Goal: Check status: Check status

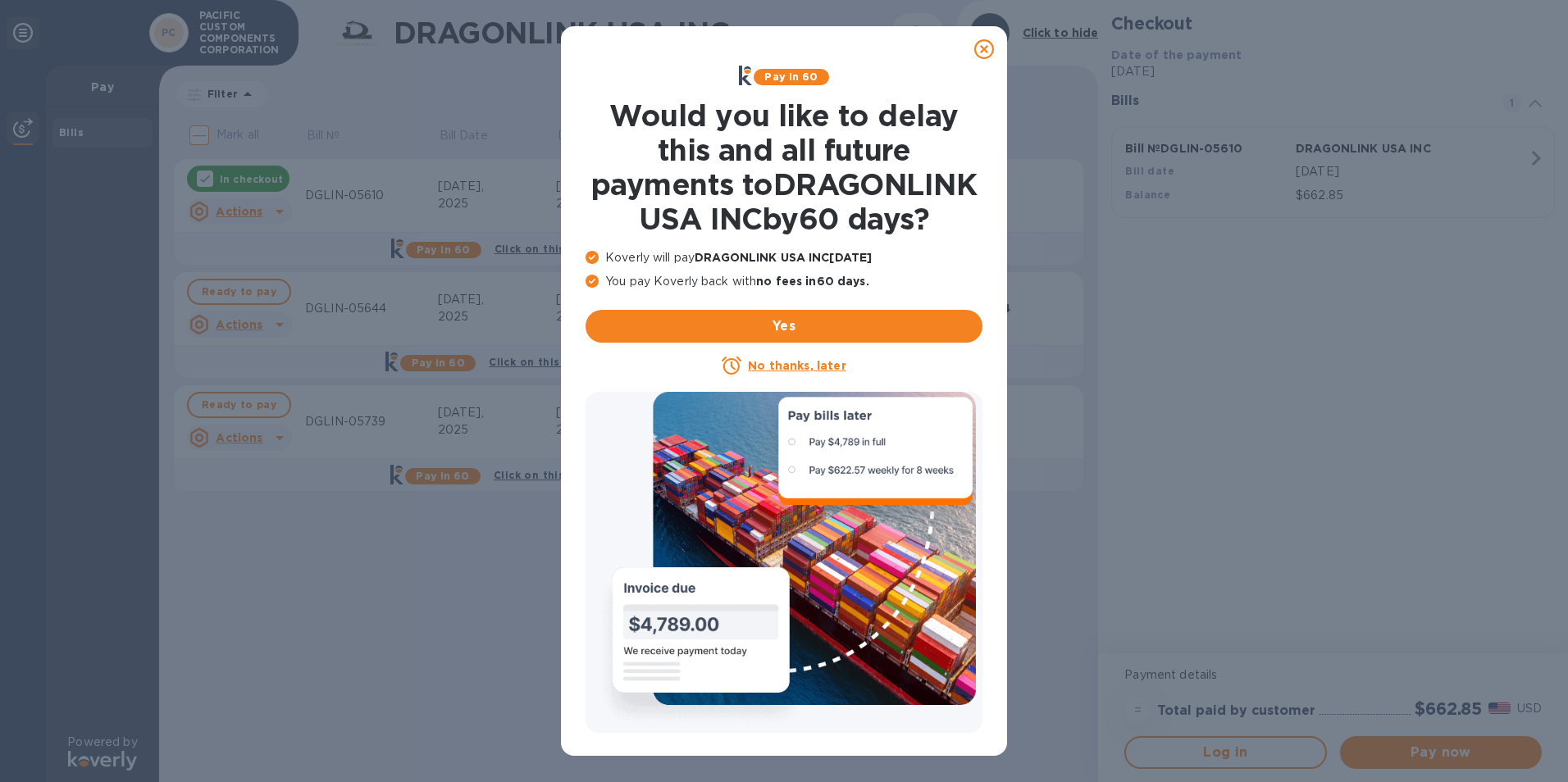
click at [990, 48] on icon at bounding box center [983, 49] width 20 height 20
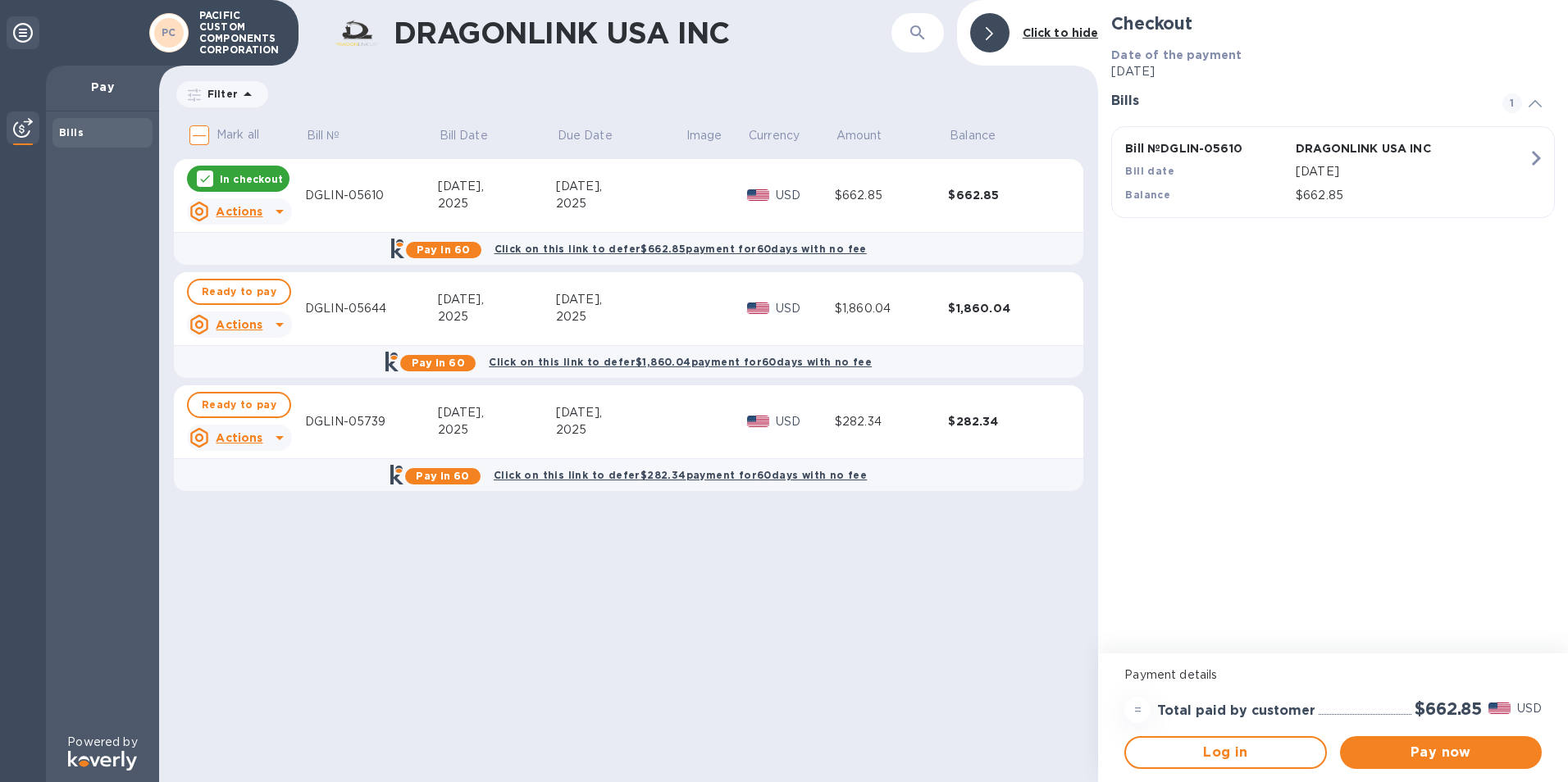
click at [578, 300] on div "[DATE]," at bounding box center [620, 300] width 128 height 17
click at [854, 297] on td "$1,860.04" at bounding box center [891, 309] width 114 height 74
click at [857, 309] on div "$1,860.04" at bounding box center [891, 309] width 114 height 17
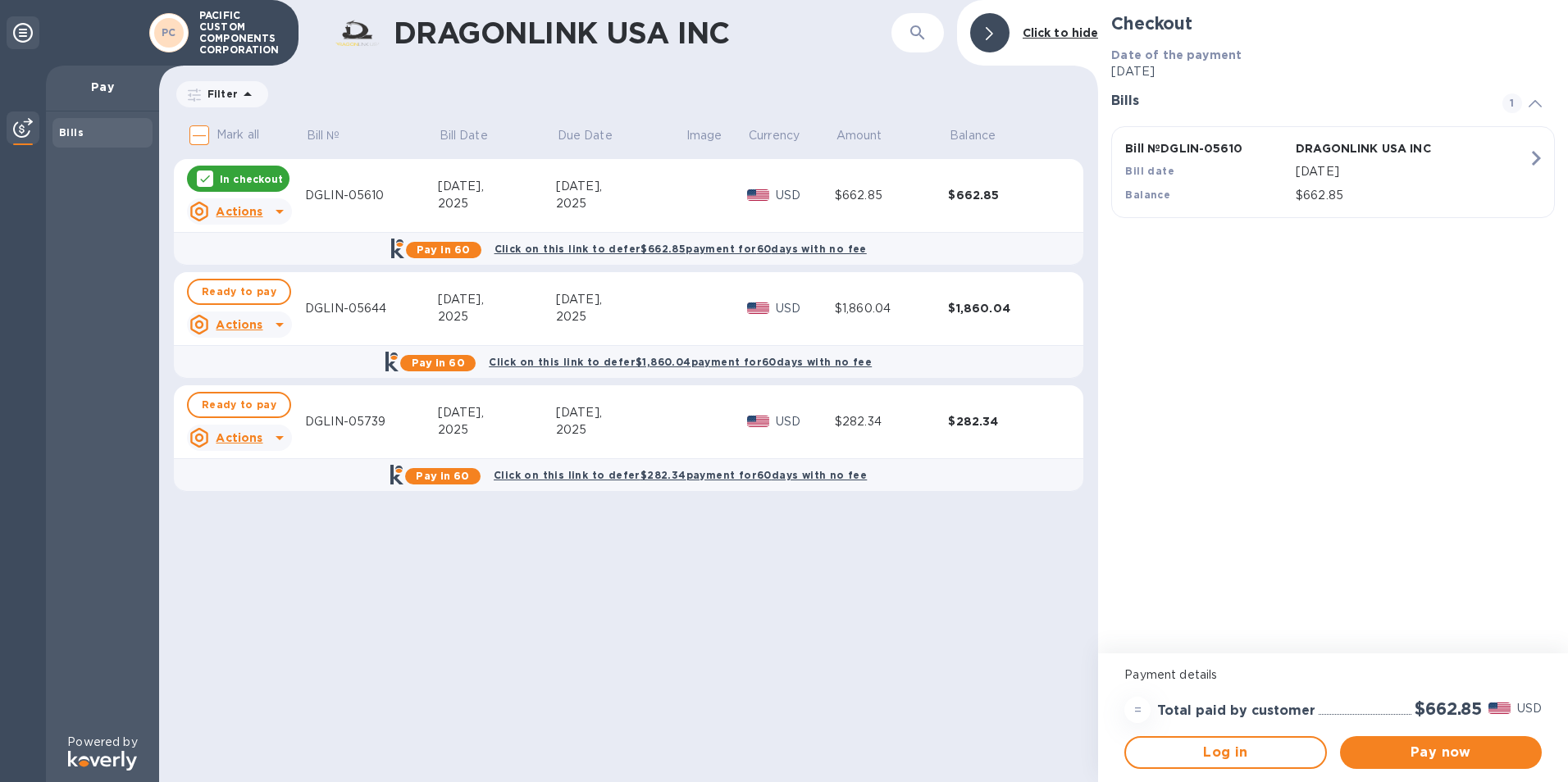
drag, startPoint x: 857, startPoint y: 309, endPoint x: 955, endPoint y: 302, distance: 98.2
click at [955, 302] on div "$1,860.04" at bounding box center [1004, 308] width 114 height 16
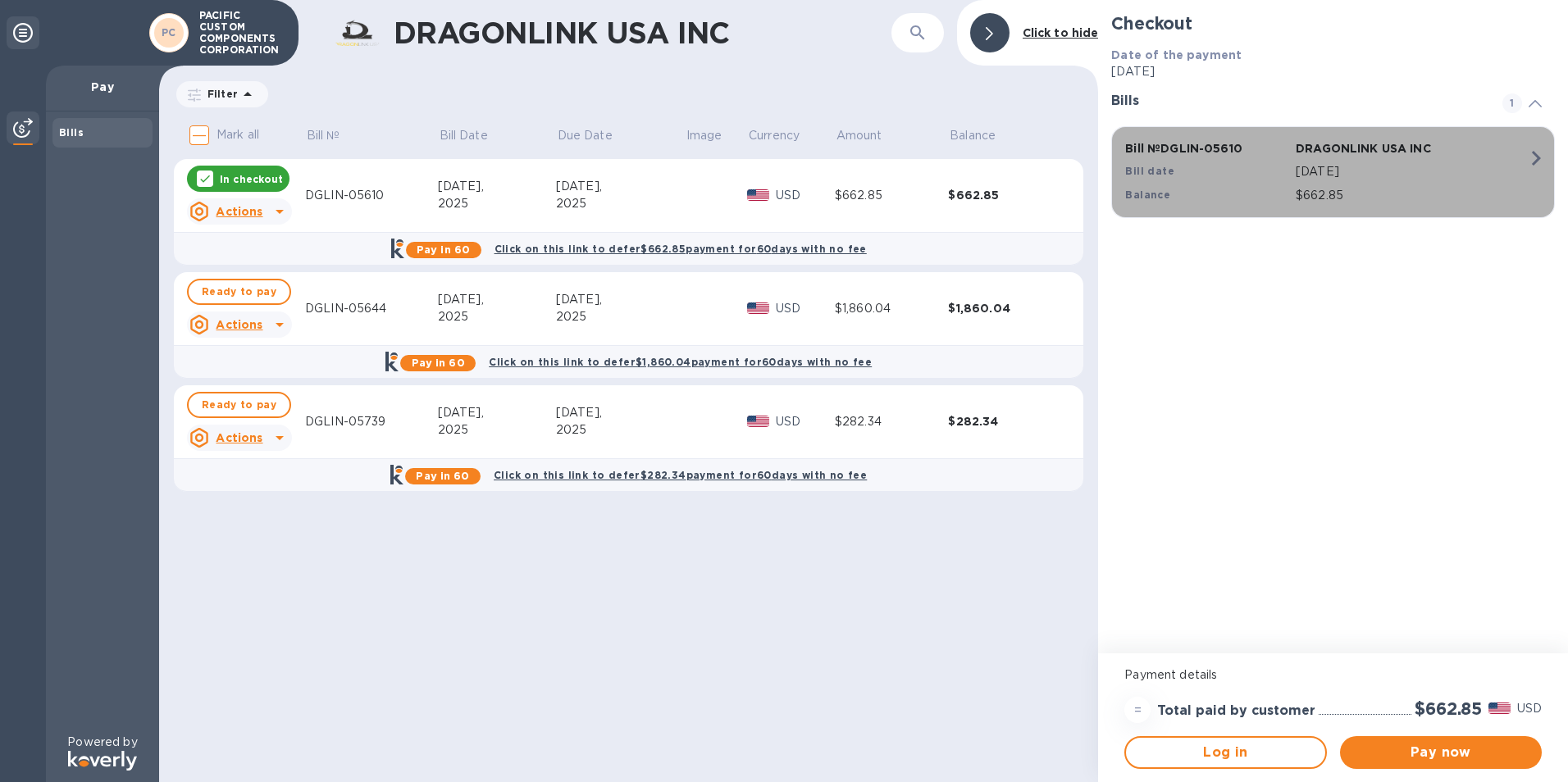
click at [1524, 157] on icon "button" at bounding box center [1535, 158] width 30 height 30
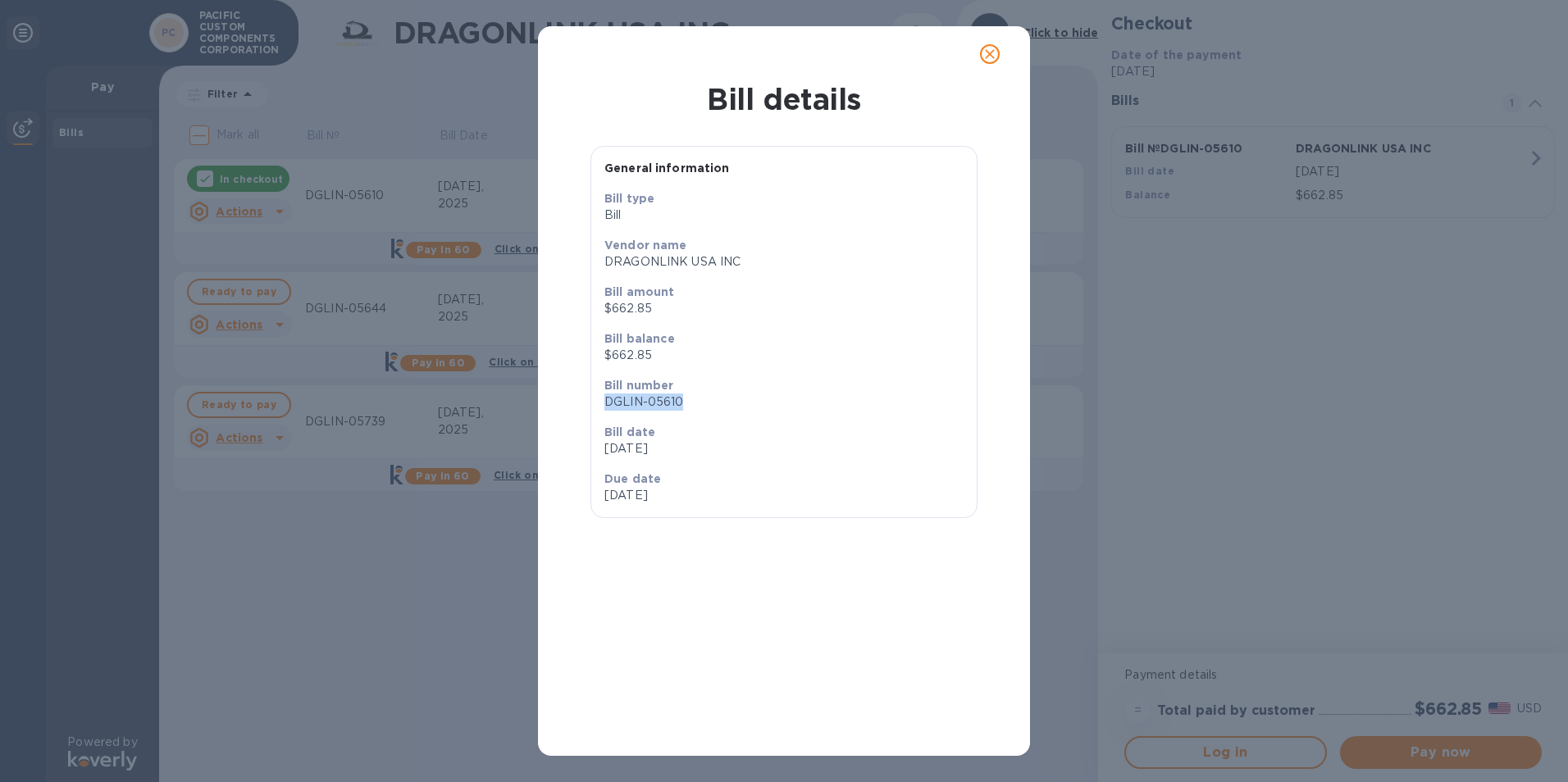
drag, startPoint x: 683, startPoint y: 400, endPoint x: 606, endPoint y: 406, distance: 77.2
click at [606, 406] on p "DGLIN-05610" at bounding box center [783, 402] width 359 height 17
drag, startPoint x: 606, startPoint y: 406, endPoint x: 635, endPoint y: 398, distance: 30.1
copy p "DGLIN-05610"
click at [995, 47] on icon "close" at bounding box center [989, 54] width 16 height 16
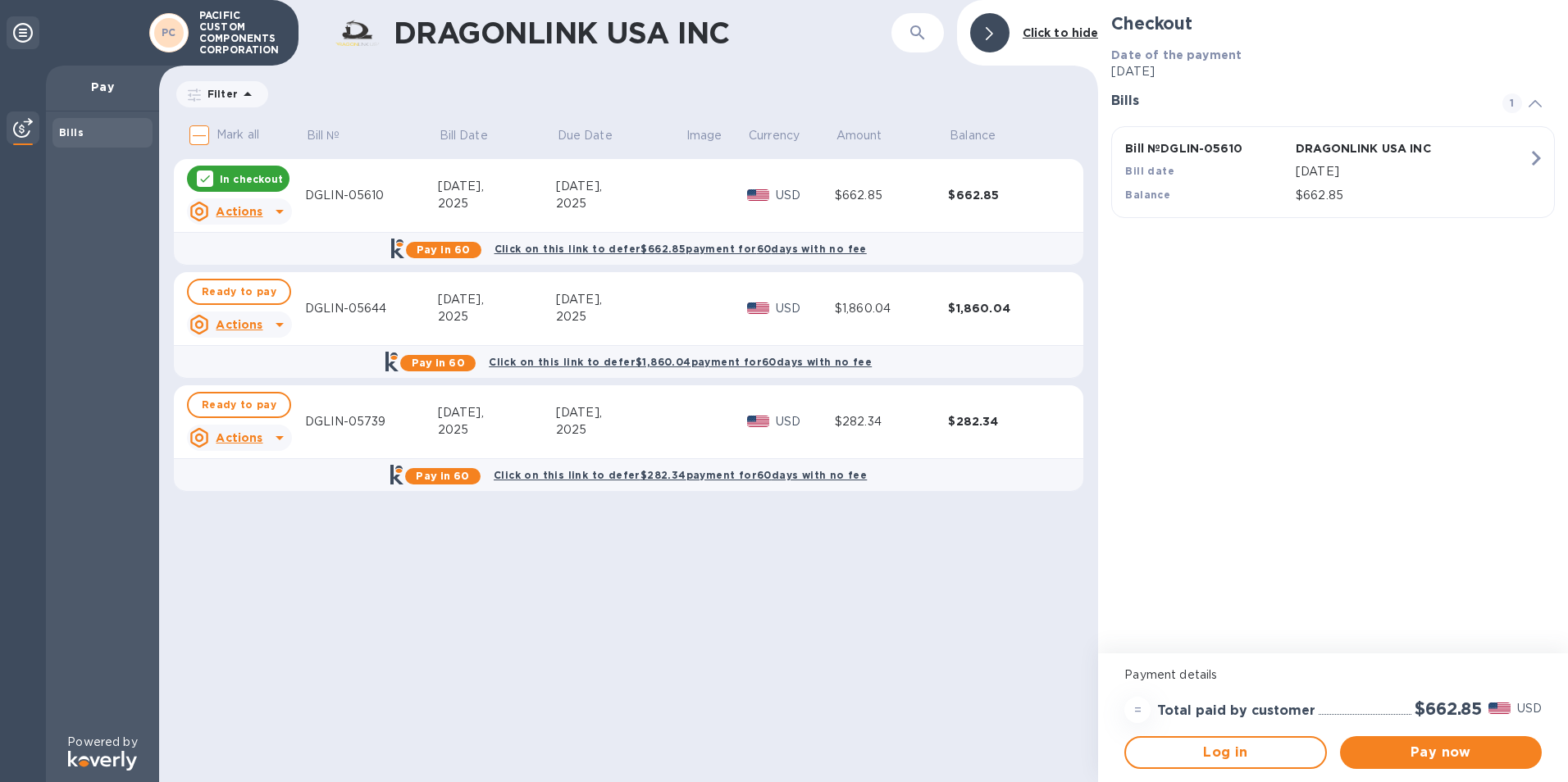
click at [989, 423] on div "$282.34" at bounding box center [1004, 421] width 114 height 16
click at [964, 417] on div "$282.34" at bounding box center [1004, 421] width 114 height 16
drag, startPoint x: 642, startPoint y: 473, endPoint x: 658, endPoint y: 392, distance: 82.6
click at [658, 392] on tbody "In checkout Actions DGLIN-05610 [DATE] [DATE] USD $662.85 $662.85 Pay in 60 Cli…" at bounding box center [628, 333] width 910 height 348
drag, startPoint x: 658, startPoint y: 392, endPoint x: 912, endPoint y: 418, distance: 255.3
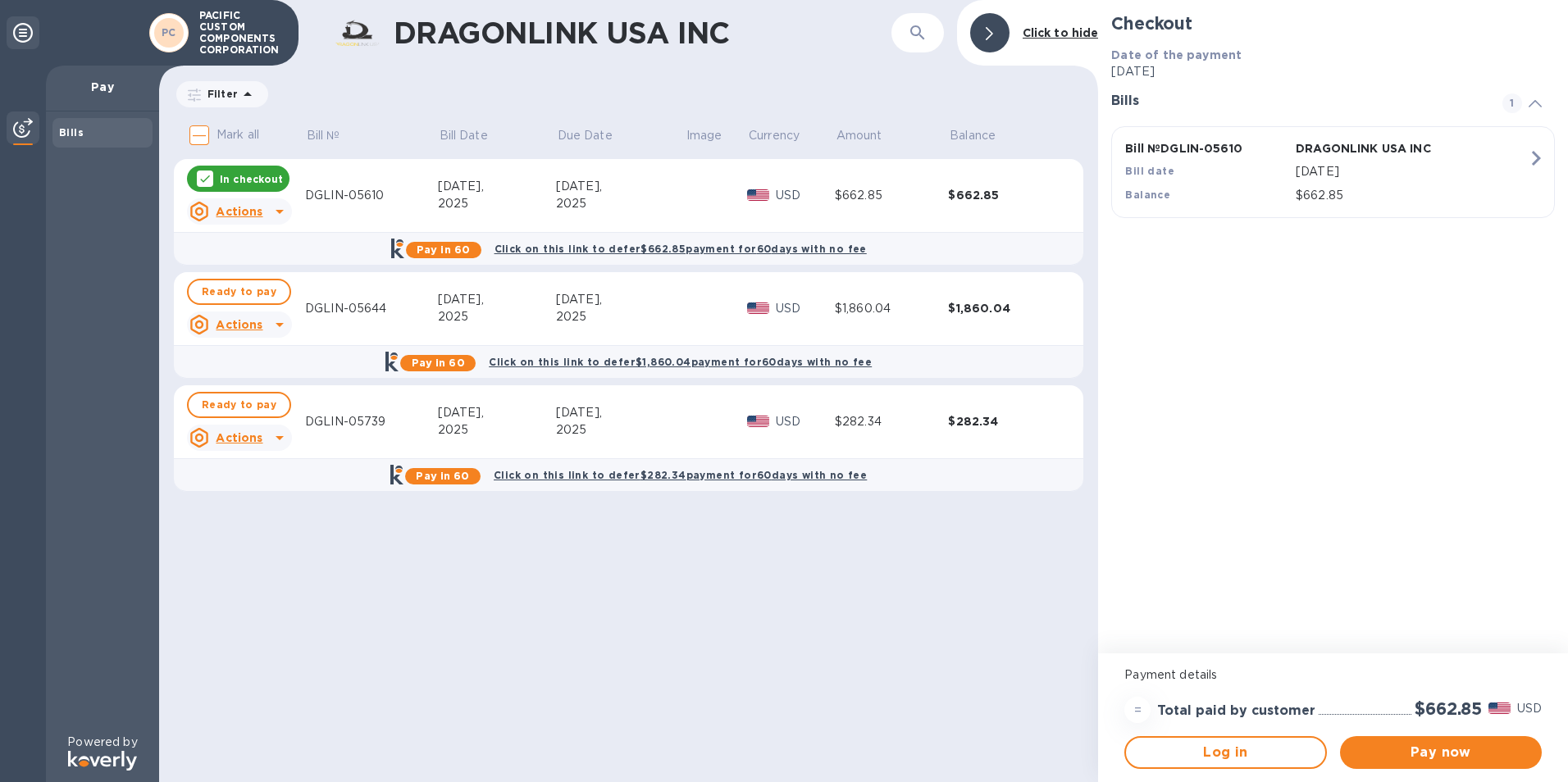
click at [912, 418] on div "$282.34" at bounding box center [891, 422] width 114 height 17
click at [983, 419] on div "$282.34" at bounding box center [1004, 421] width 114 height 16
click at [960, 194] on div "$662.85" at bounding box center [1004, 195] width 114 height 16
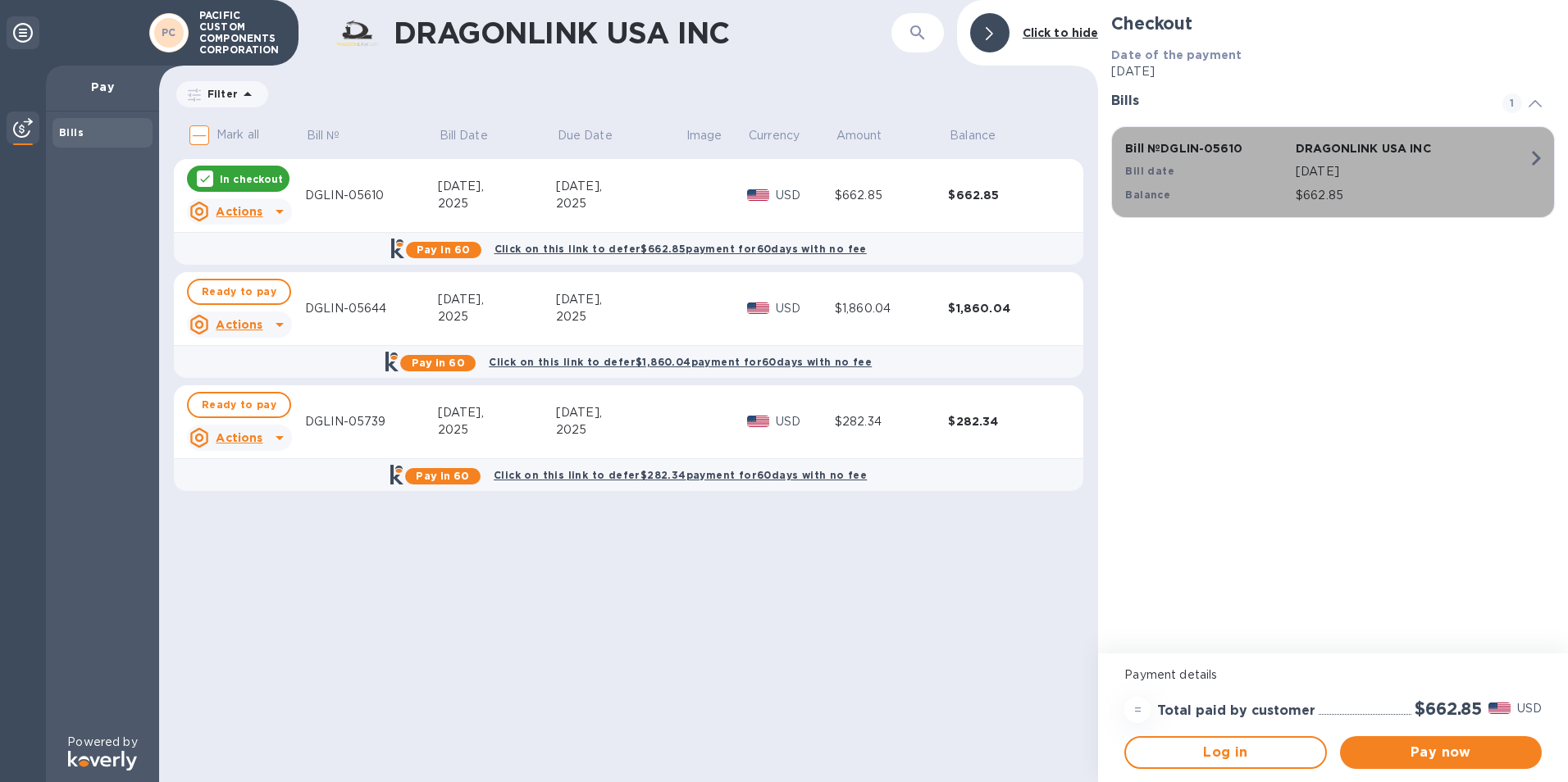
click at [1501, 150] on div "Bill № DGLIN-05610 DRAGONLINK [GEOGRAPHIC_DATA] INC Bill date [DATE] Balance $6…" at bounding box center [1328, 172] width 428 height 83
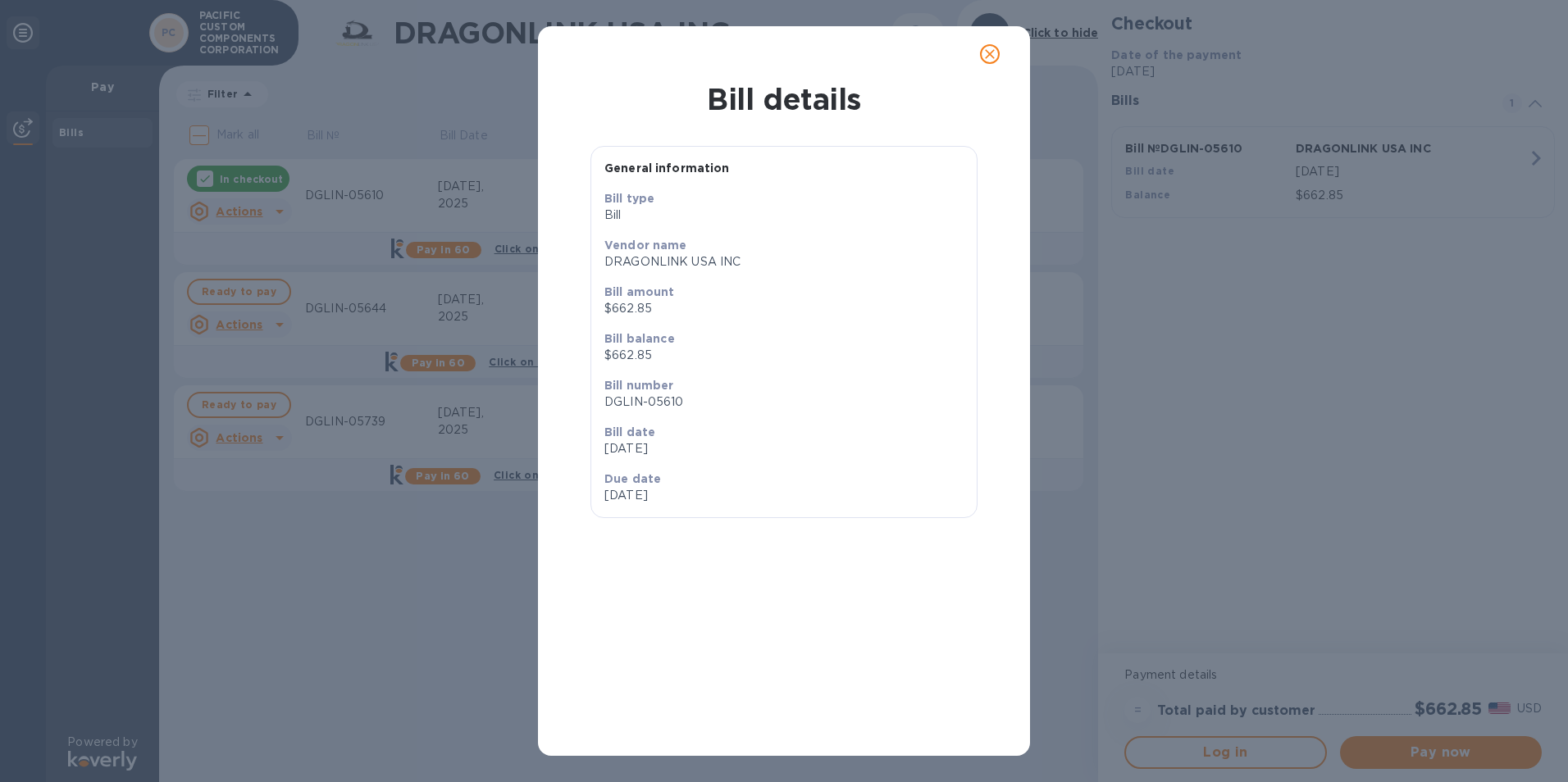
click at [1532, 160] on div "Bill details General information Bill type Bill Vendor name DRAGONLINK USA INC …" at bounding box center [784, 391] width 1568 height 782
click at [993, 54] on icon "close" at bounding box center [989, 54] width 16 height 16
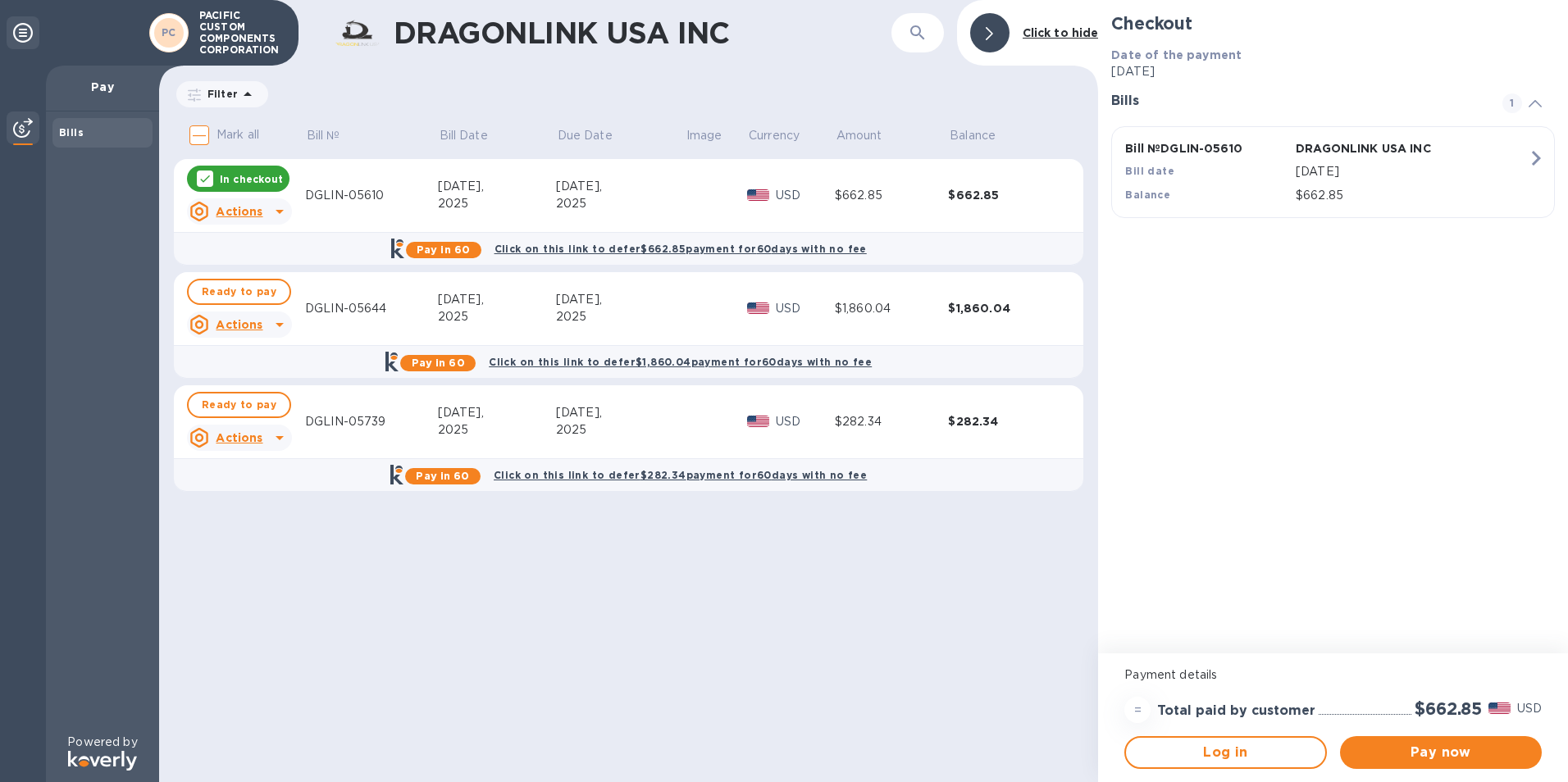
click at [258, 213] on u "Actions" at bounding box center [239, 212] width 47 height 13
click at [272, 275] on b "Open bill" at bounding box center [260, 278] width 55 height 13
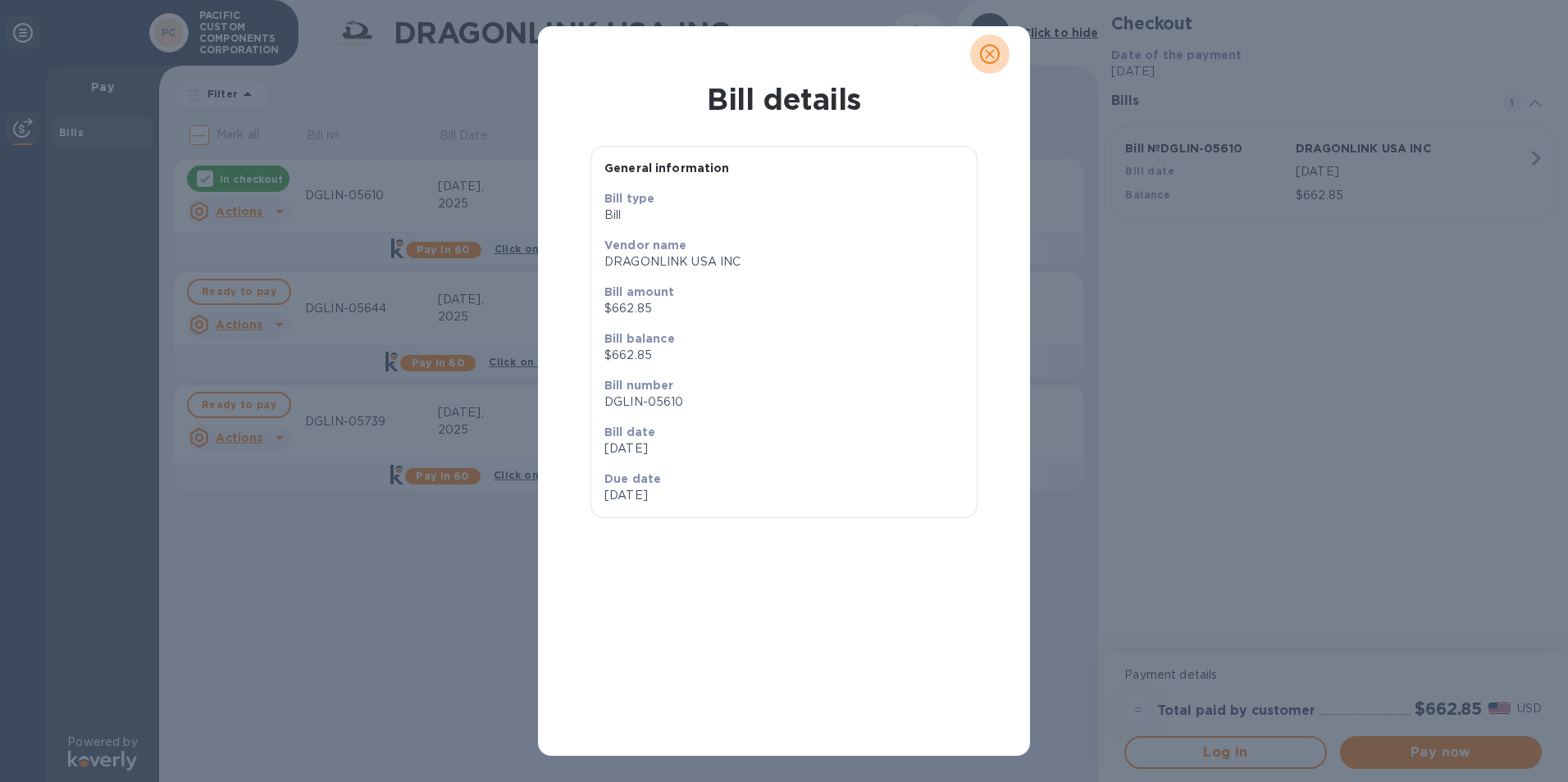
click at [999, 45] on span "close" at bounding box center [989, 54] width 20 height 20
